Goal: Information Seeking & Learning: Check status

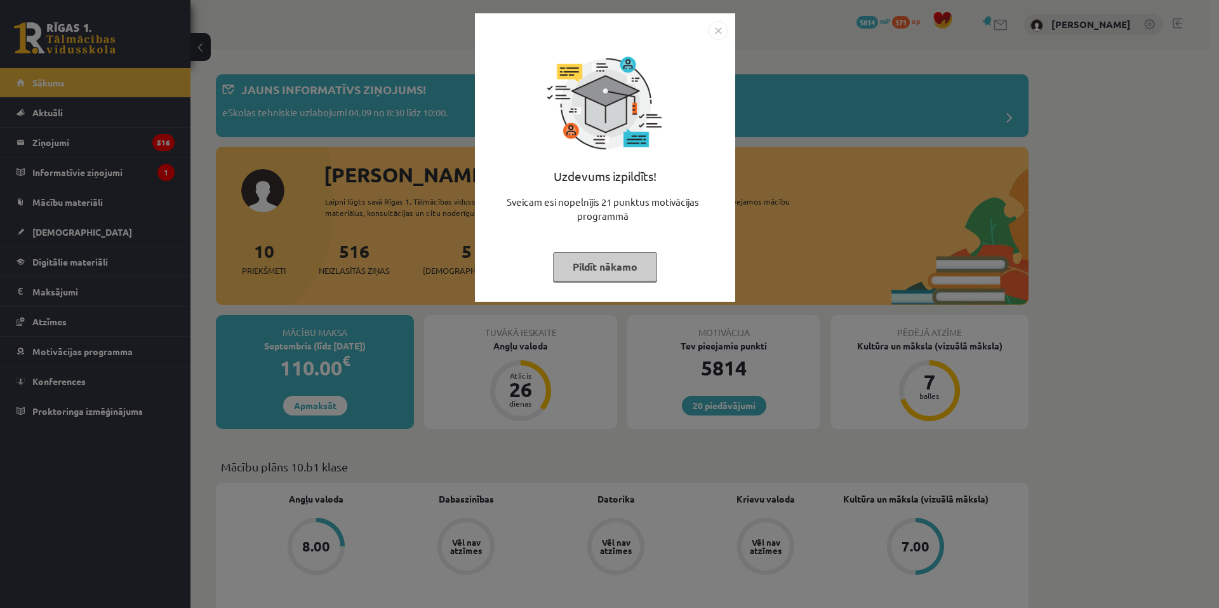
drag, startPoint x: 725, startPoint y: 30, endPoint x: 728, endPoint y: 52, distance: 22.4
click at [726, 30] on img "Close" at bounding box center [718, 30] width 19 height 19
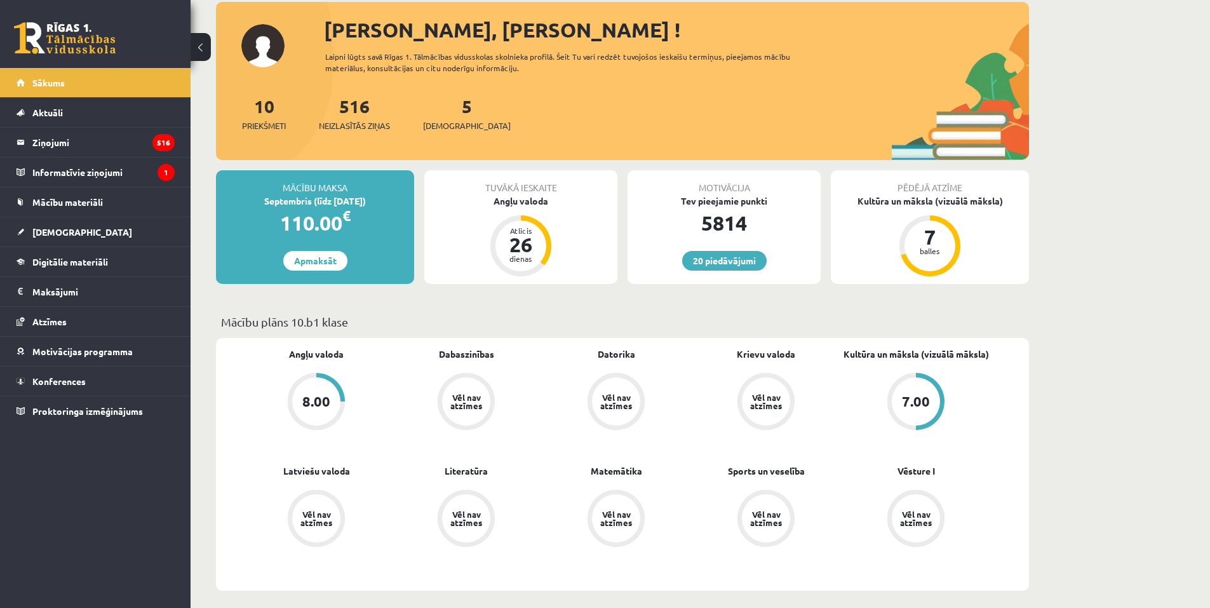
scroll to position [190, 0]
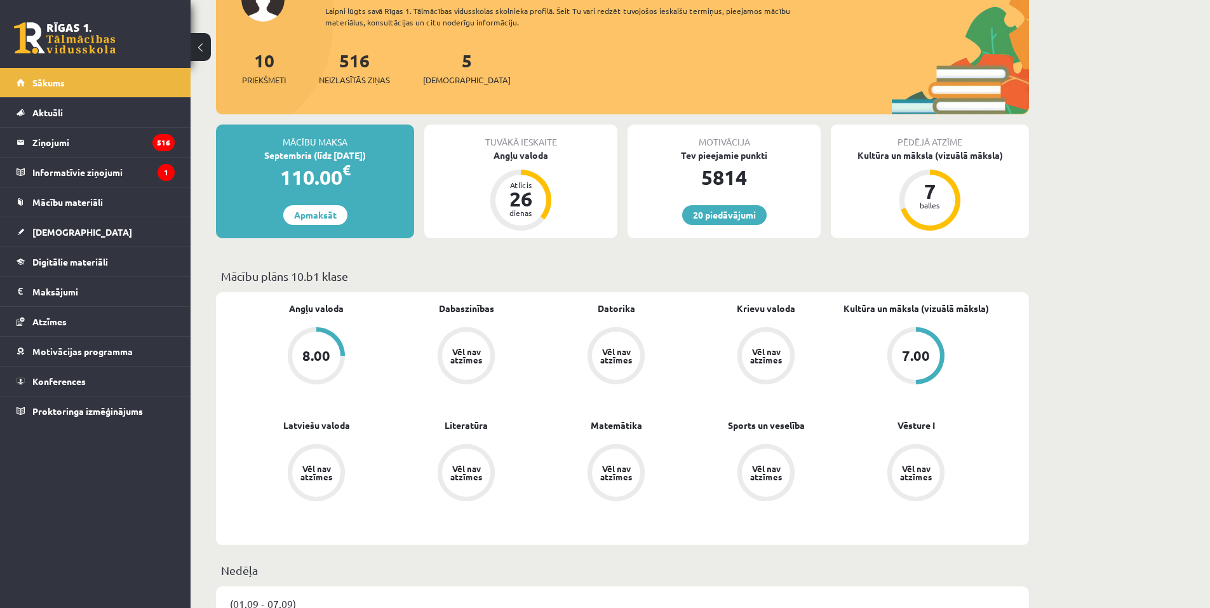
click at [918, 356] on div "7.00" at bounding box center [916, 356] width 28 height 14
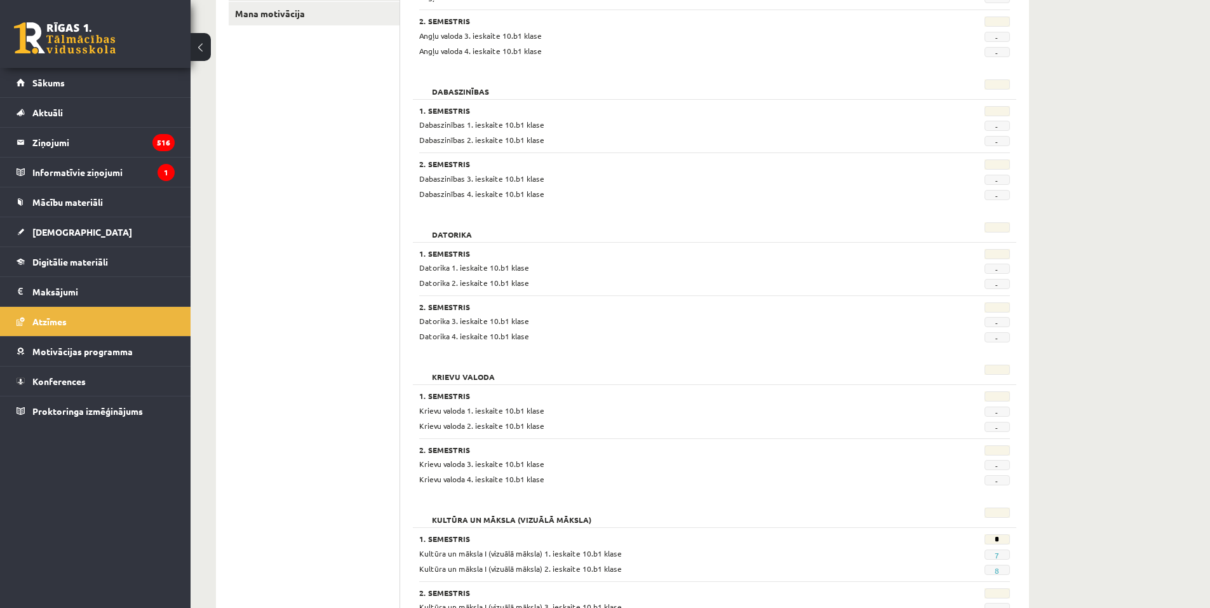
scroll to position [381, 0]
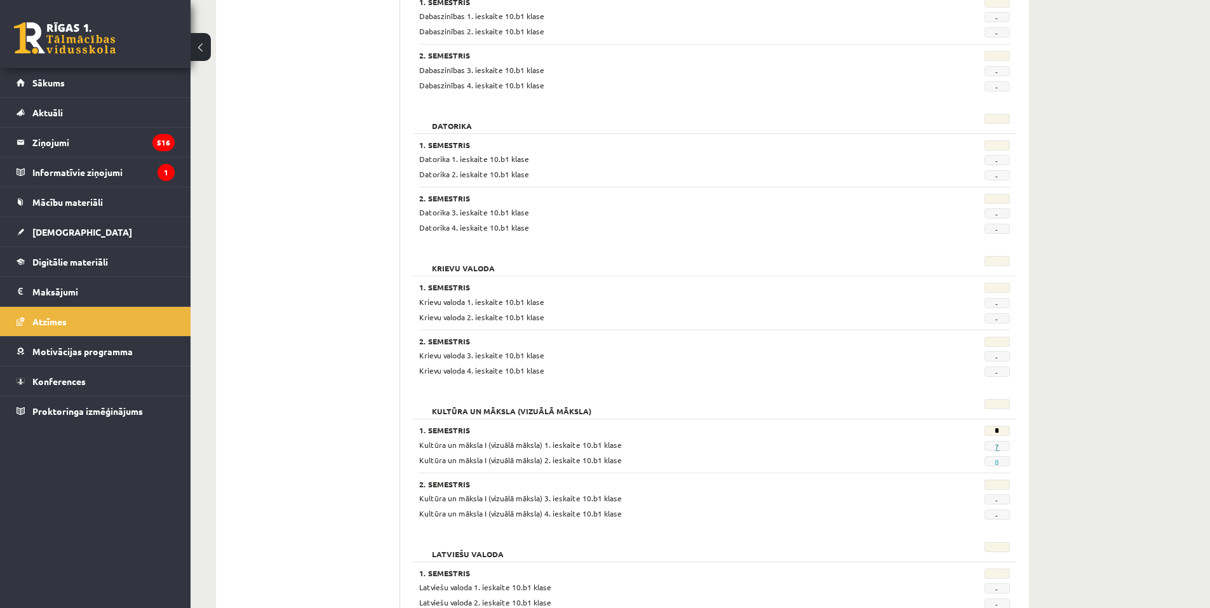
click at [998, 447] on link "7" at bounding box center [996, 446] width 4 height 10
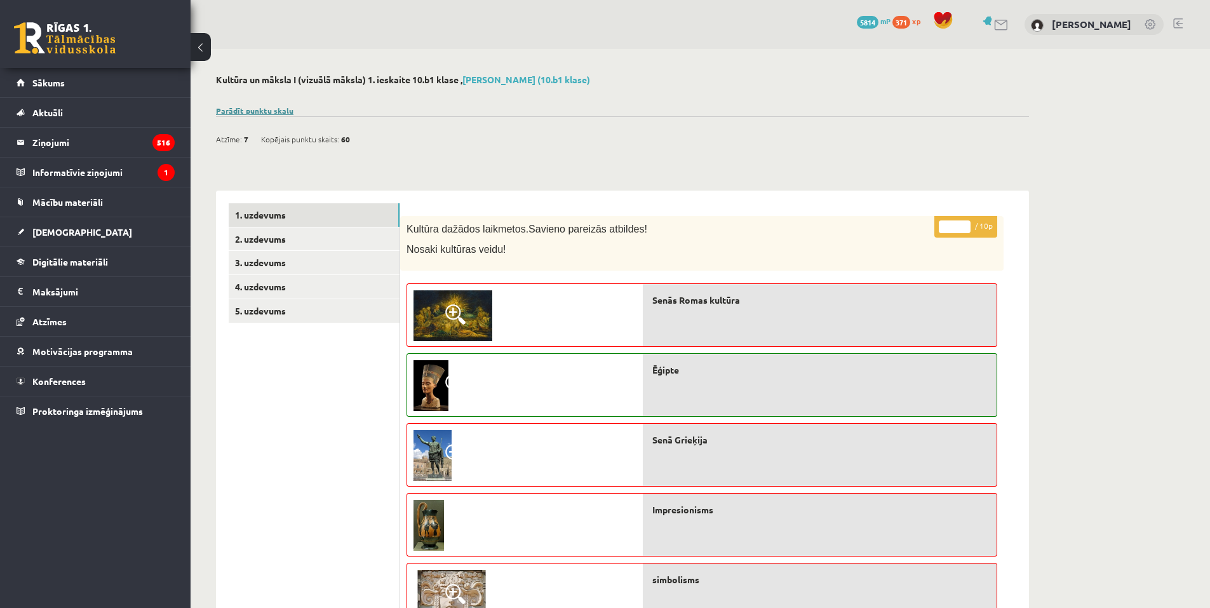
click at [236, 107] on link "Parādīt punktu skalu" at bounding box center [254, 110] width 77 height 10
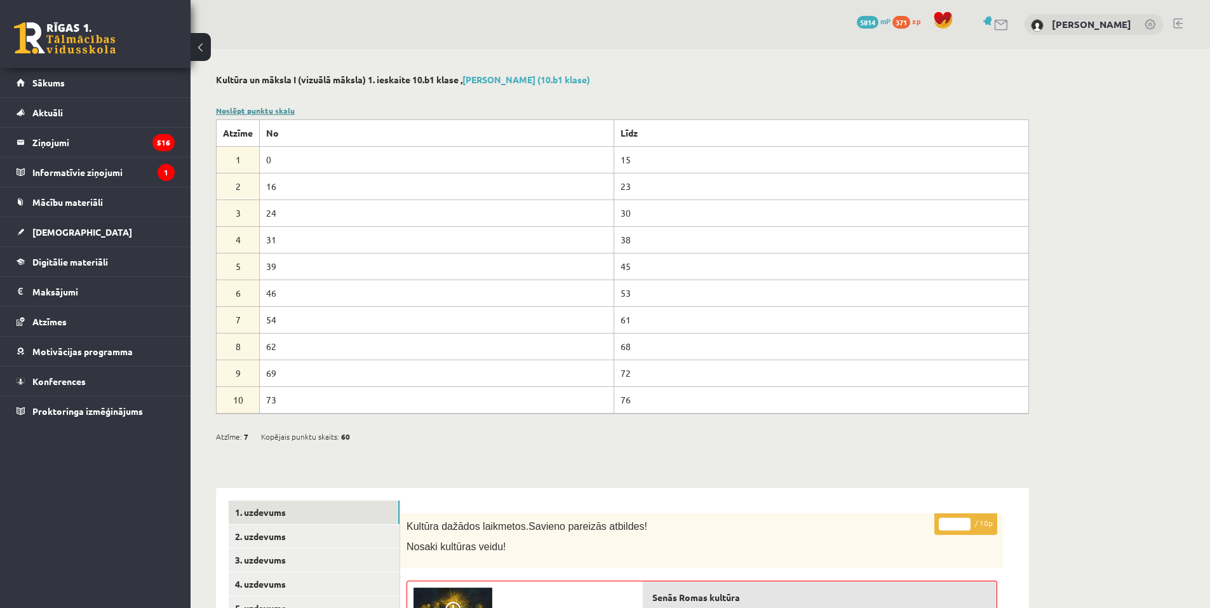
click at [260, 108] on link "Noslēpt punktu skalu" at bounding box center [255, 110] width 79 height 10
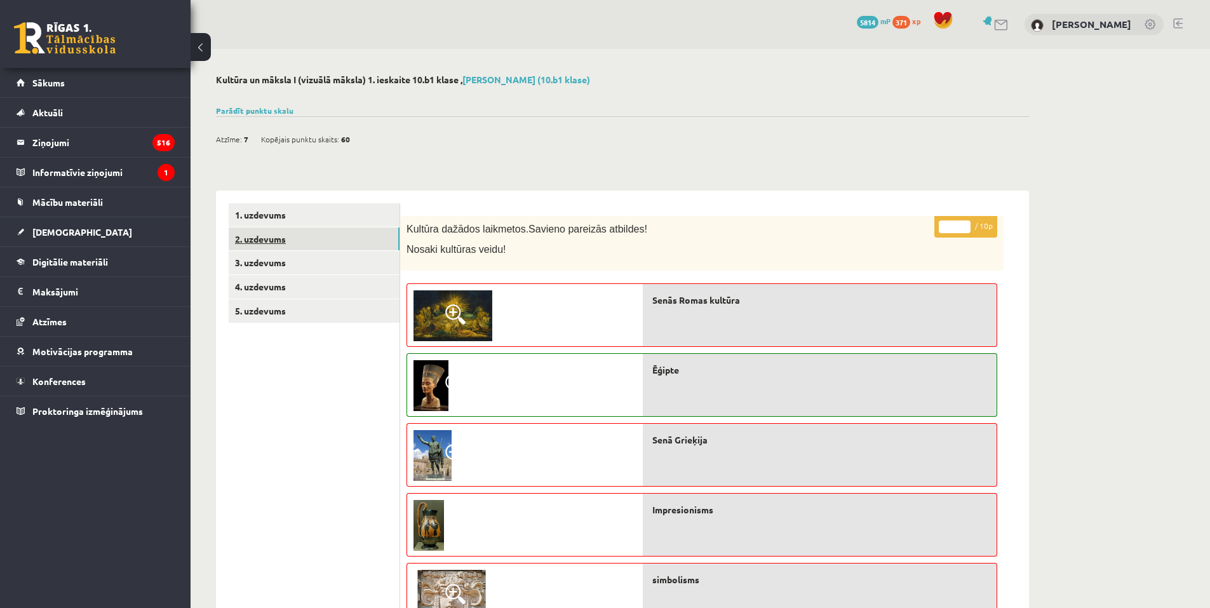
click at [291, 236] on link "2. uzdevums" at bounding box center [314, 238] width 171 height 23
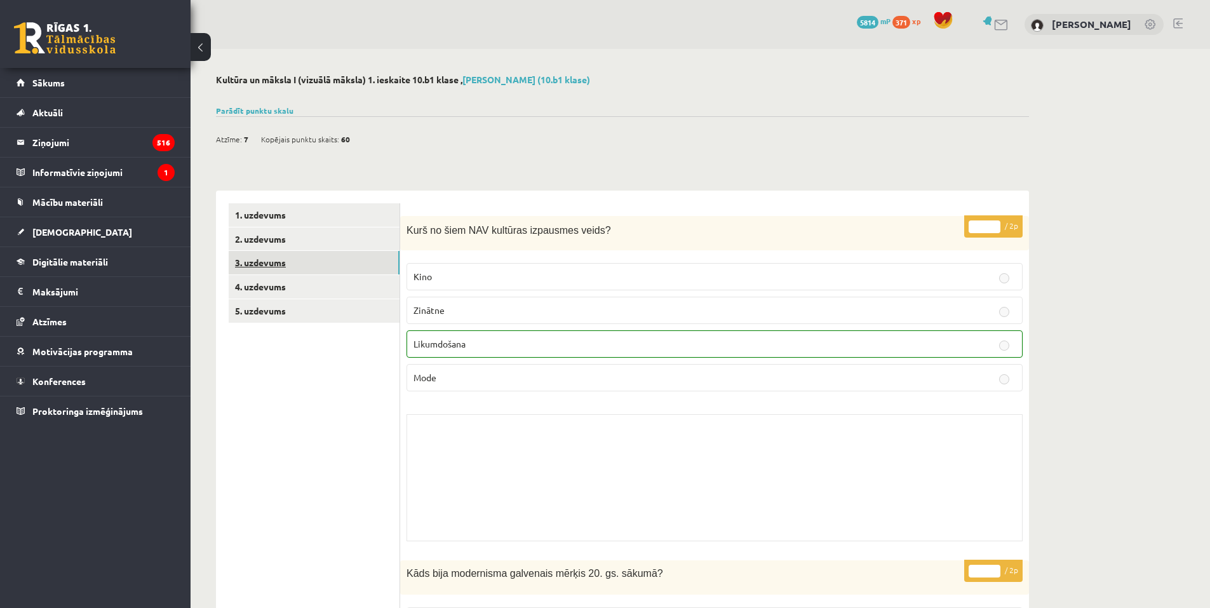
click at [364, 256] on link "3. uzdevums" at bounding box center [314, 262] width 171 height 23
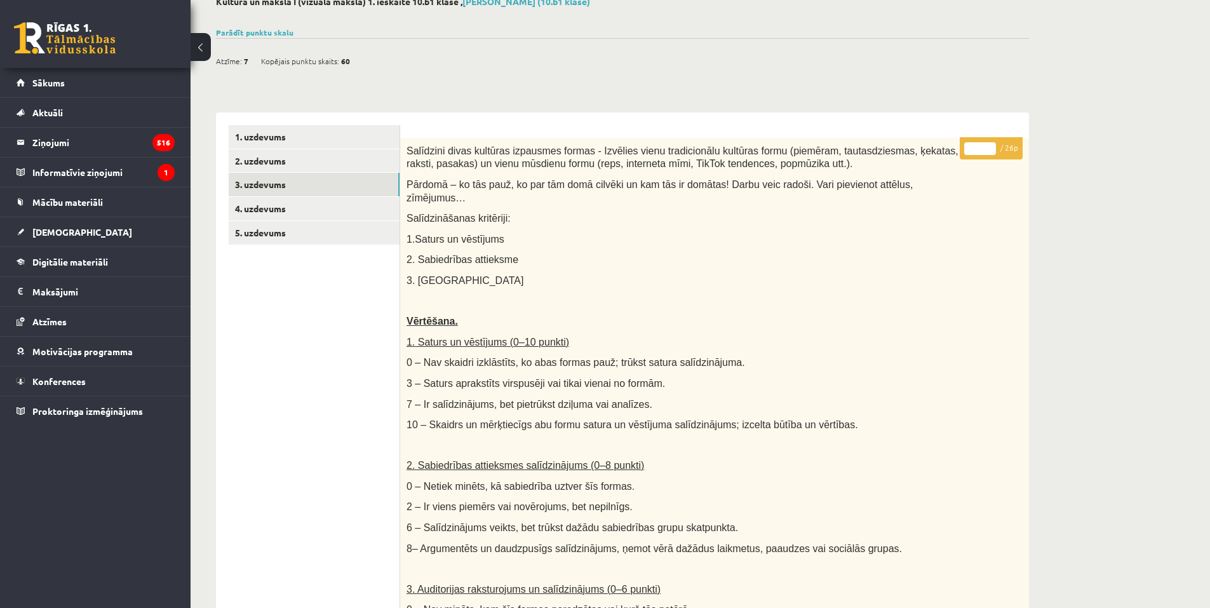
scroll to position [51, 0]
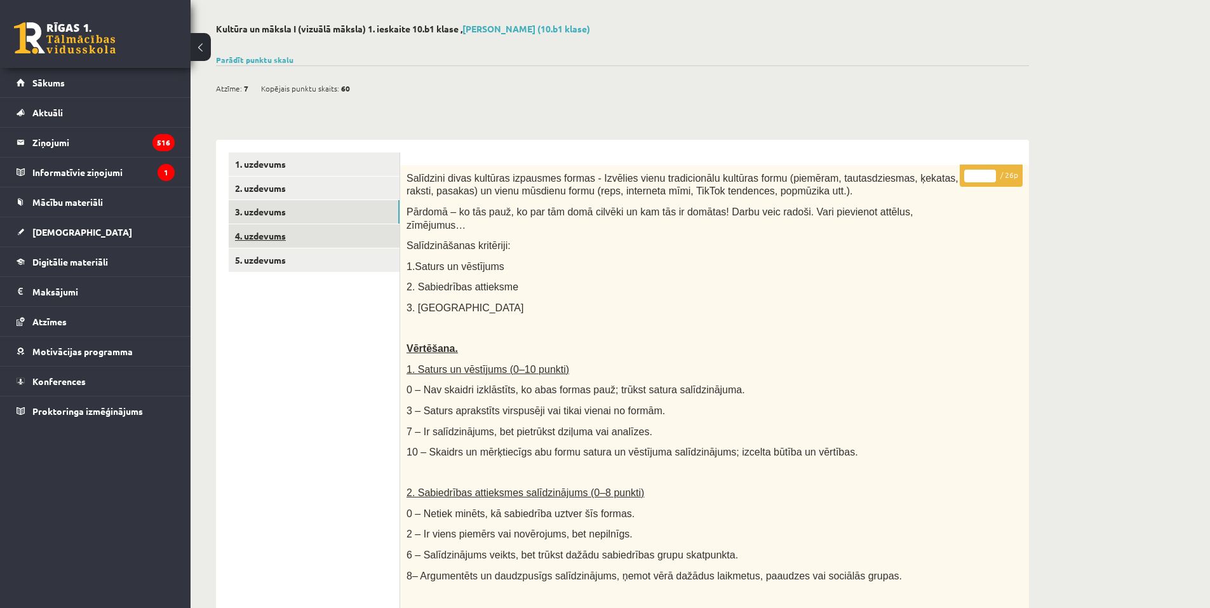
click at [350, 232] on link "4. uzdevums" at bounding box center [314, 235] width 171 height 23
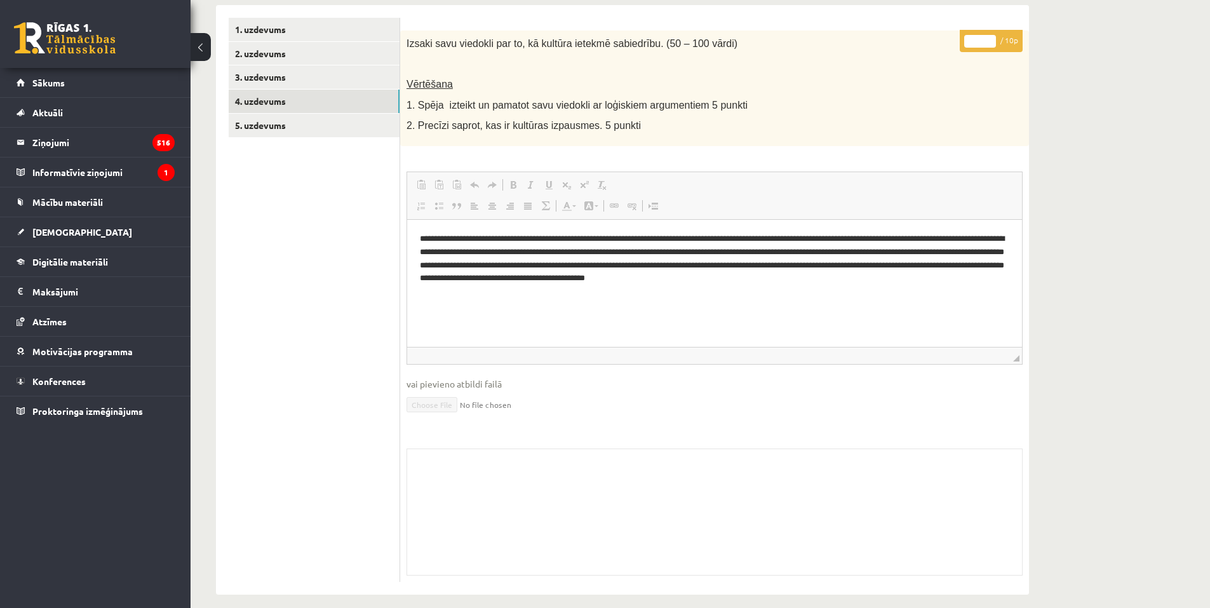
scroll to position [198, 0]
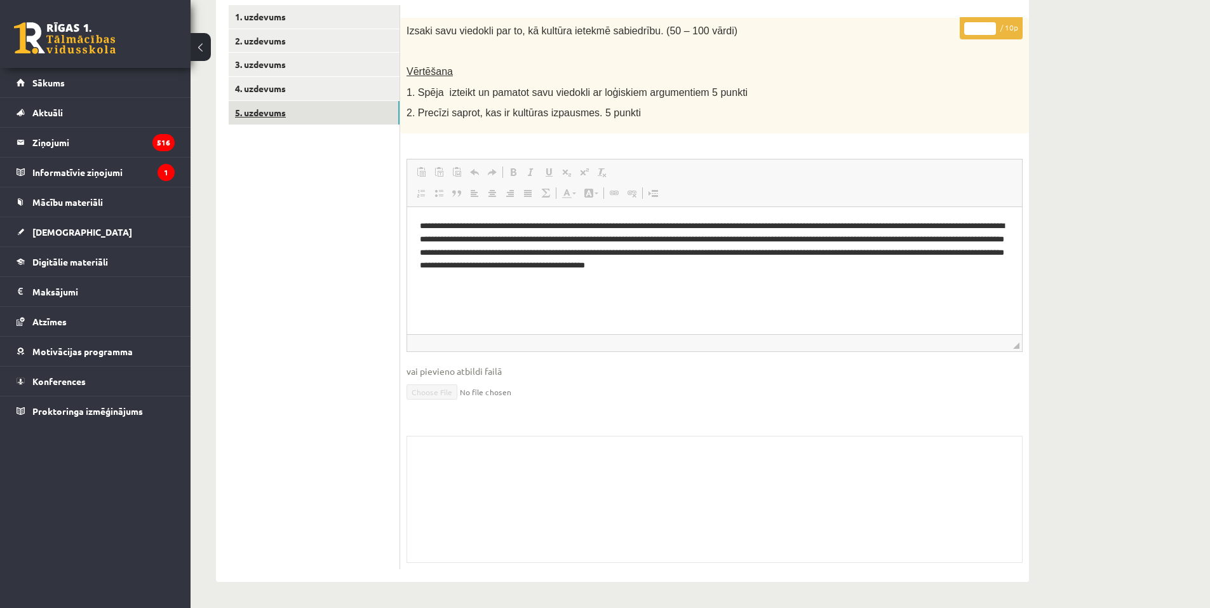
click at [275, 117] on link "5. uzdevums" at bounding box center [314, 112] width 171 height 23
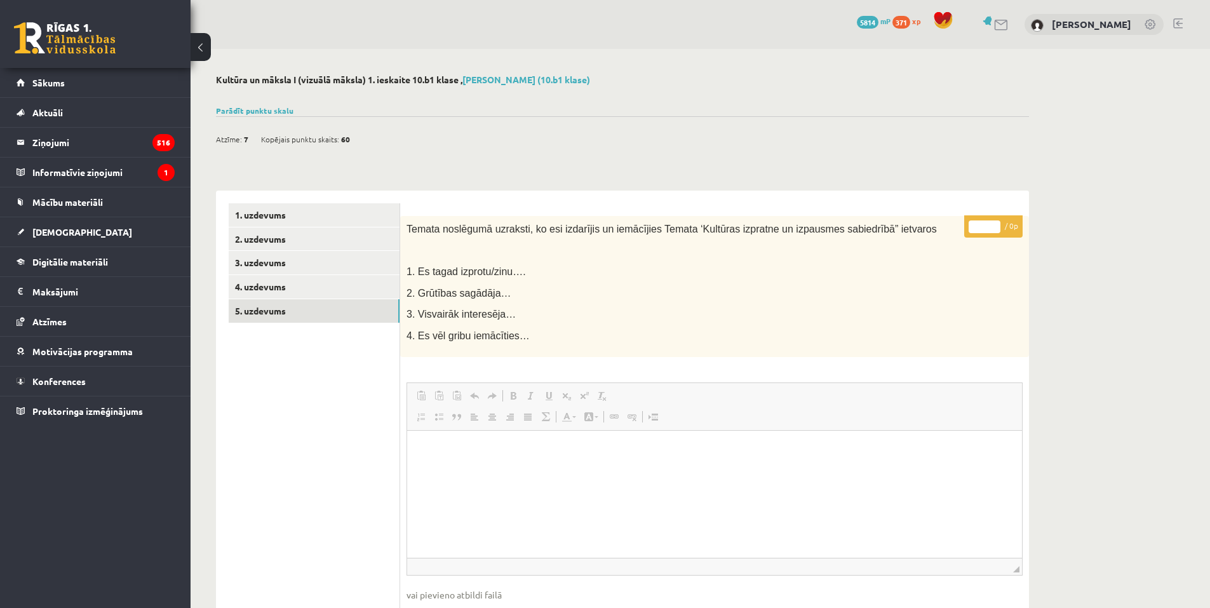
scroll to position [0, 0]
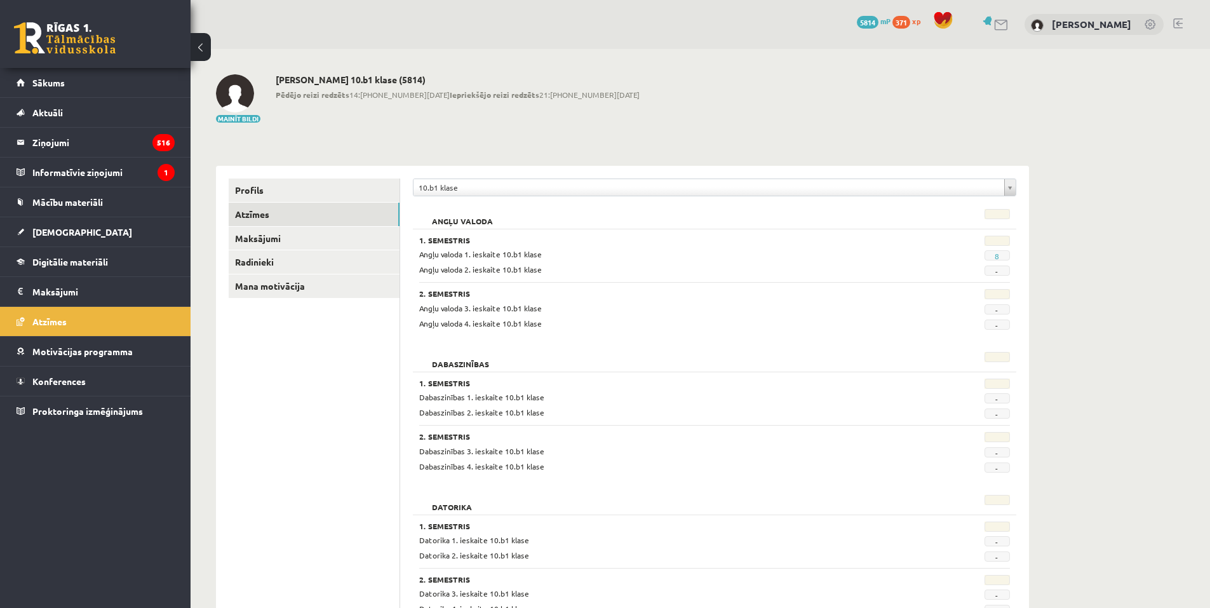
scroll to position [381, 0]
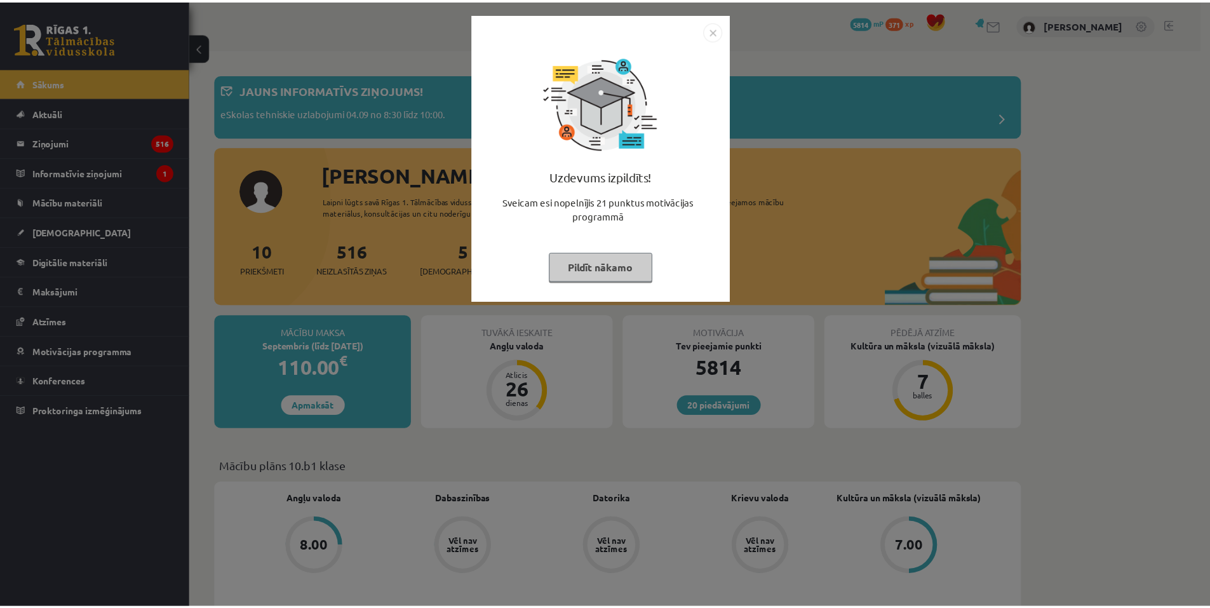
scroll to position [190, 0]
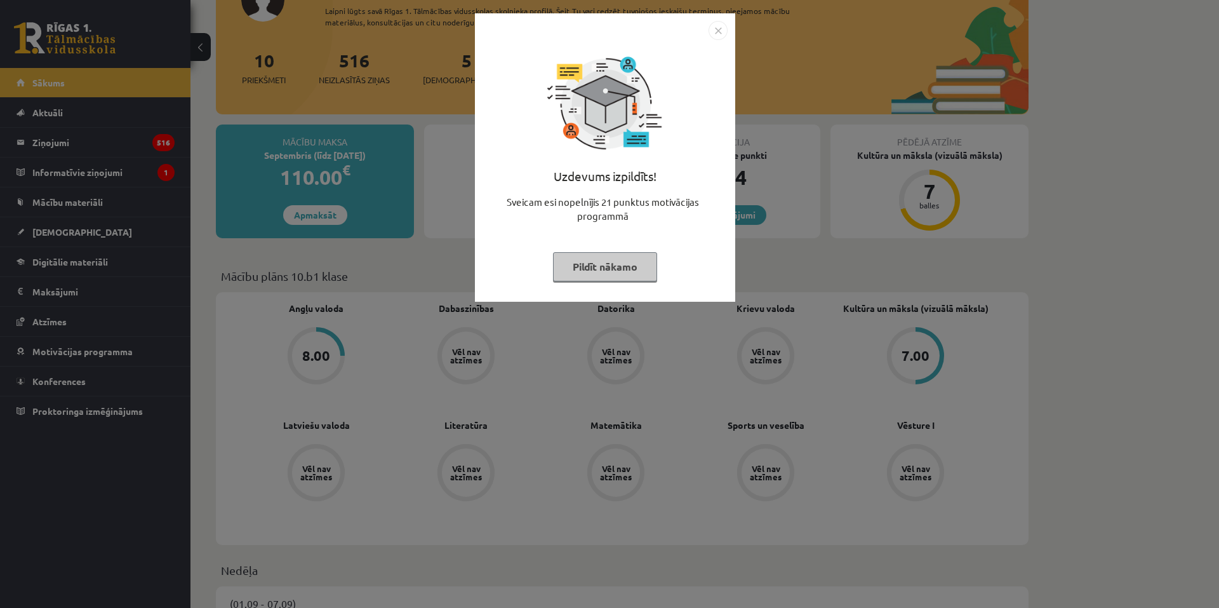
click at [718, 23] on img "Close" at bounding box center [718, 30] width 19 height 19
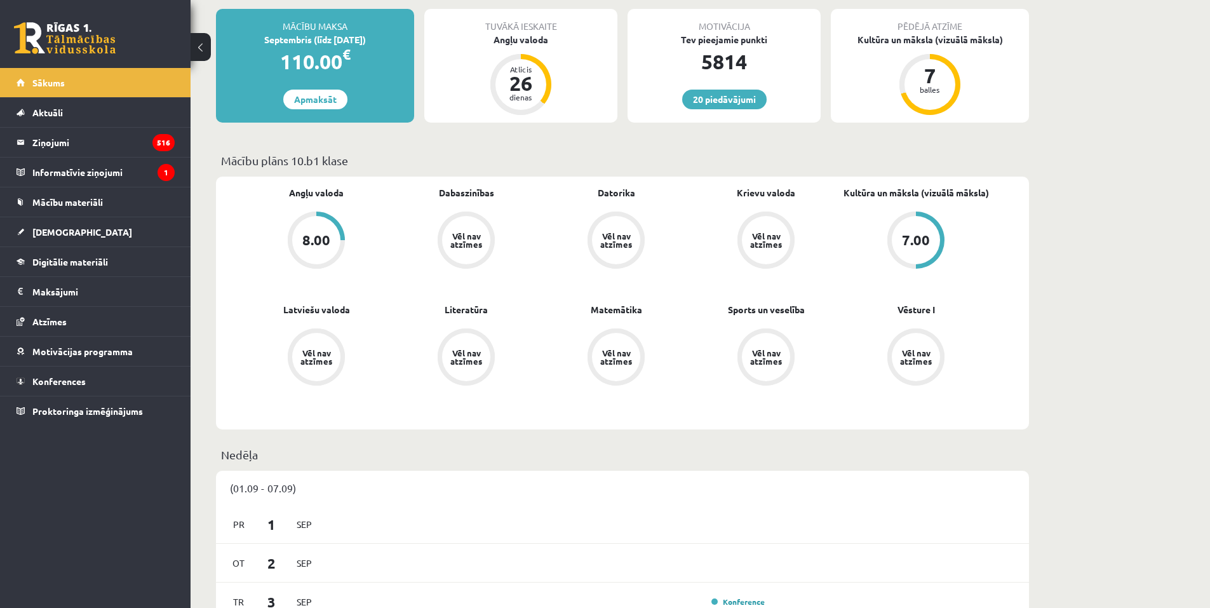
scroll to position [317, 0]
